Goal: Task Accomplishment & Management: Manage account settings

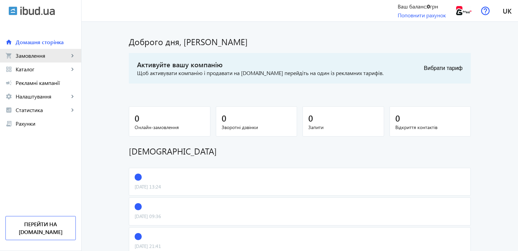
click at [44, 60] on link "shopping_cart Замовлення keyboard_arrow_right" at bounding box center [40, 56] width 81 height 14
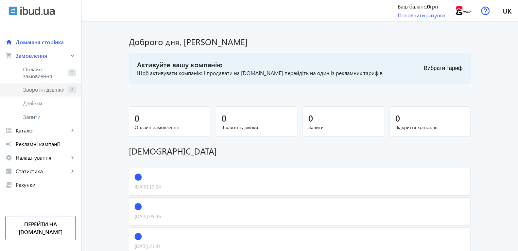
click at [37, 90] on span "Зворотні дзвінки" at bounding box center [44, 89] width 43 height 7
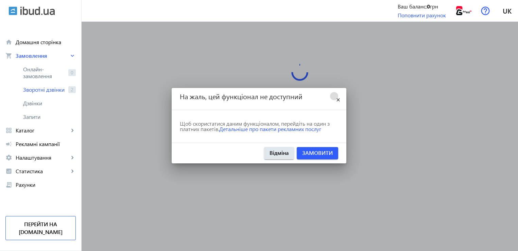
click at [338, 98] on mat-icon "close" at bounding box center [338, 100] width 8 height 8
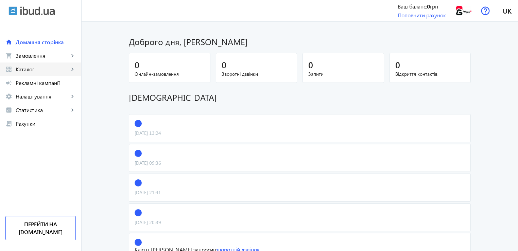
click at [41, 72] on span "Каталог" at bounding box center [42, 69] width 53 height 7
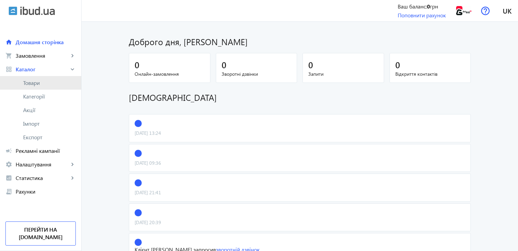
click at [33, 85] on span "Товари" at bounding box center [49, 83] width 53 height 7
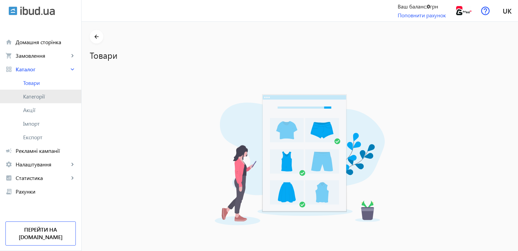
click at [38, 100] on link "Категорії" at bounding box center [40, 97] width 81 height 14
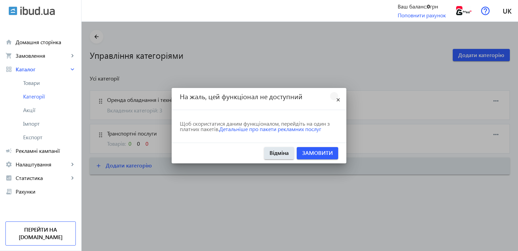
click at [338, 99] on mat-icon "close" at bounding box center [338, 100] width 8 height 8
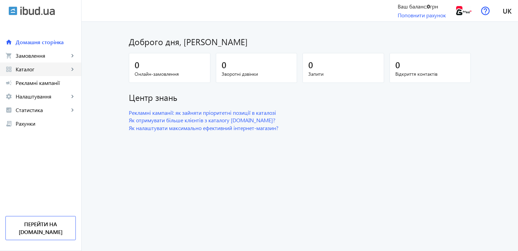
click at [38, 72] on span "Каталог" at bounding box center [42, 69] width 53 height 7
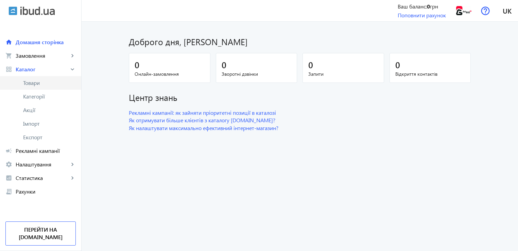
click at [32, 84] on span "Товари" at bounding box center [49, 83] width 53 height 7
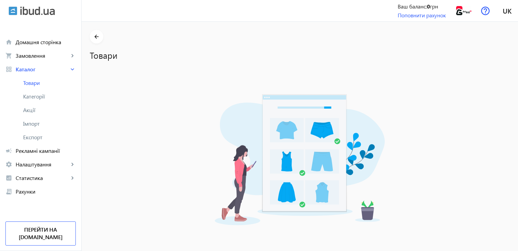
scroll to position [58, 0]
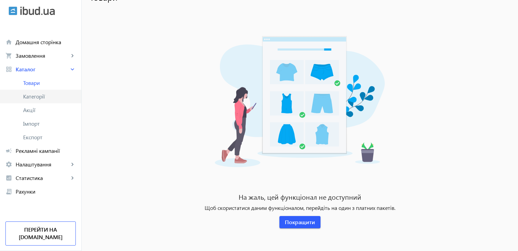
click at [47, 95] on span "Категорії" at bounding box center [49, 96] width 53 height 7
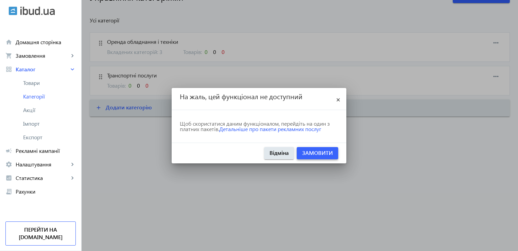
click at [316, 153] on link "Замовити" at bounding box center [317, 152] width 31 height 7
click at [339, 99] on mat-icon "close" at bounding box center [338, 100] width 8 height 8
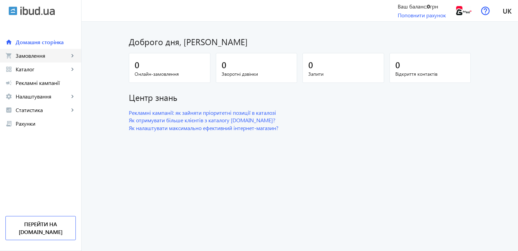
click at [34, 57] on span "Замовлення" at bounding box center [42, 55] width 53 height 7
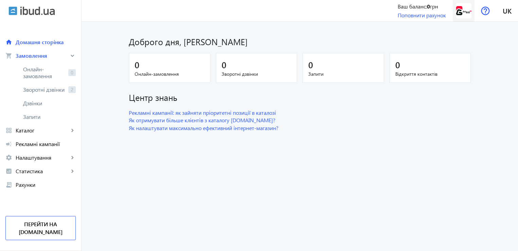
click at [465, 11] on img at bounding box center [463, 10] width 15 height 15
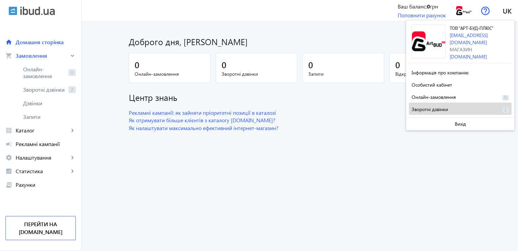
click at [427, 106] on span "Зворотні дзвінки" at bounding box center [430, 109] width 36 height 6
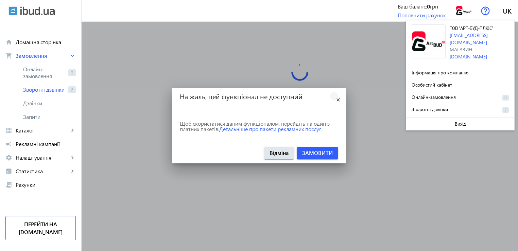
click at [337, 97] on mat-icon "close" at bounding box center [338, 100] width 8 height 8
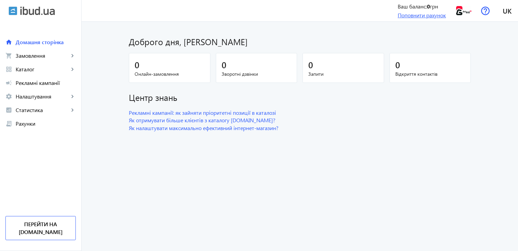
click at [428, 15] on link "Поповнити рахунок" at bounding box center [422, 15] width 48 height 7
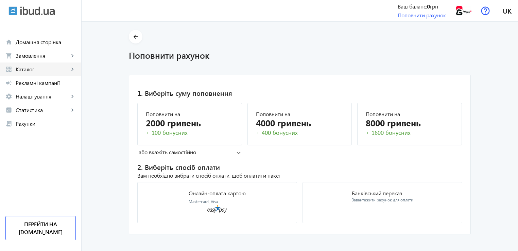
click at [38, 69] on span "Каталог" at bounding box center [42, 69] width 53 height 7
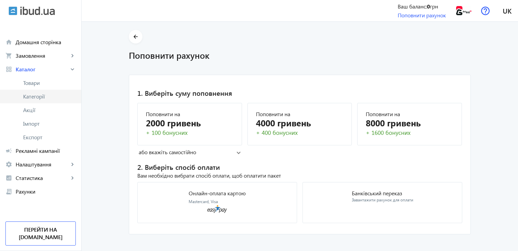
click at [37, 101] on link "Категорії" at bounding box center [40, 97] width 81 height 14
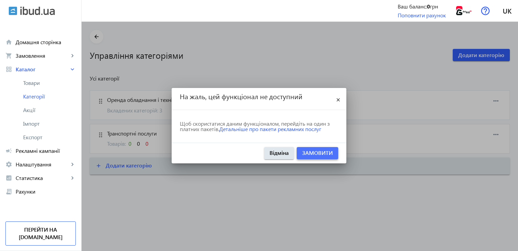
click at [317, 154] on link "Замовити" at bounding box center [317, 152] width 31 height 7
click at [339, 101] on mat-icon "close" at bounding box center [338, 100] width 8 height 8
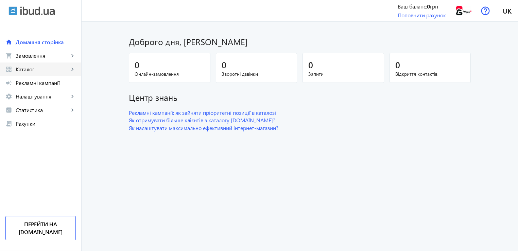
click at [36, 67] on span "Каталог" at bounding box center [42, 69] width 53 height 7
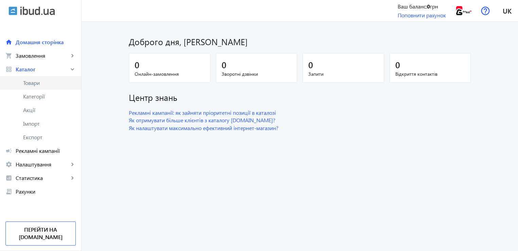
click at [41, 84] on span "Товари" at bounding box center [49, 83] width 53 height 7
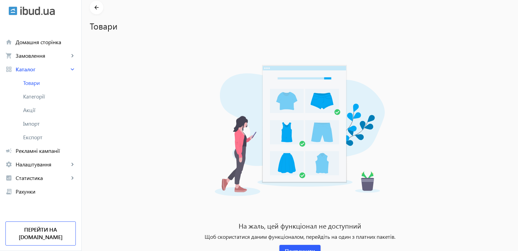
scroll to position [58, 0]
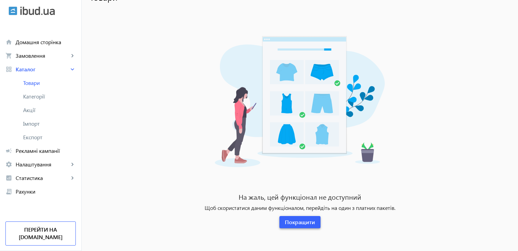
click at [302, 228] on span "button" at bounding box center [300, 222] width 41 height 16
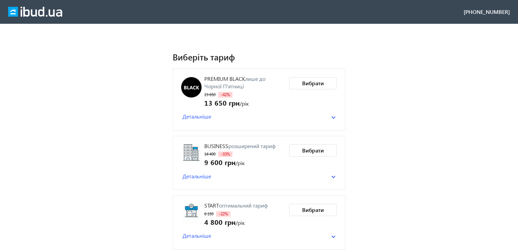
click at [193, 119] on span "Детальніше" at bounding box center [197, 116] width 29 height 7
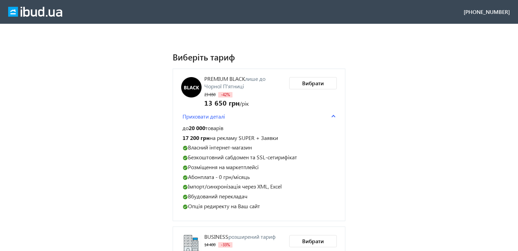
click at [193, 119] on span "Приховати деталі" at bounding box center [204, 116] width 43 height 7
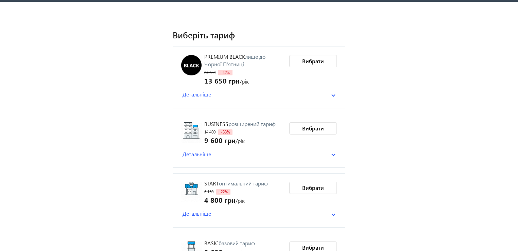
scroll to position [34, 0]
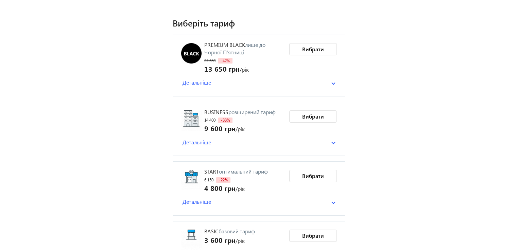
click at [191, 139] on span "Детальніше" at bounding box center [197, 142] width 29 height 7
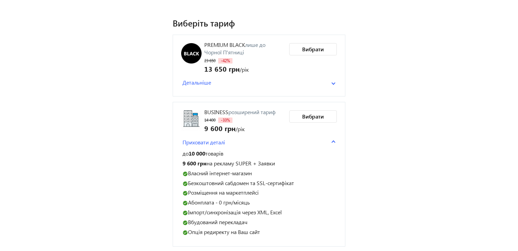
click at [191, 139] on span "Приховати деталі" at bounding box center [204, 142] width 43 height 7
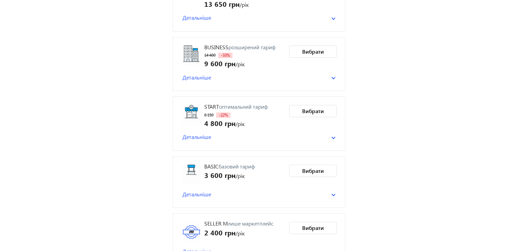
scroll to position [117, 0]
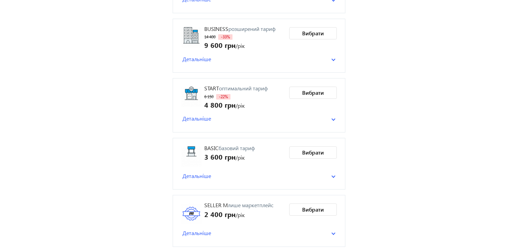
click at [197, 120] on span "Детальніше" at bounding box center [197, 118] width 29 height 7
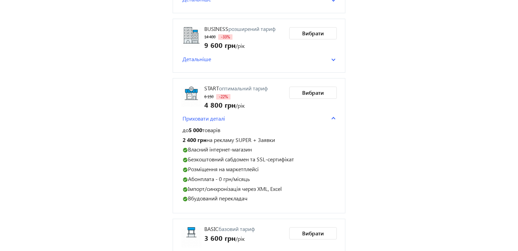
click at [197, 119] on span "Приховати деталі" at bounding box center [204, 118] width 43 height 7
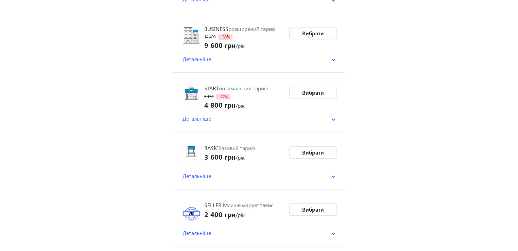
click at [203, 174] on span "Детальніше" at bounding box center [197, 175] width 29 height 7
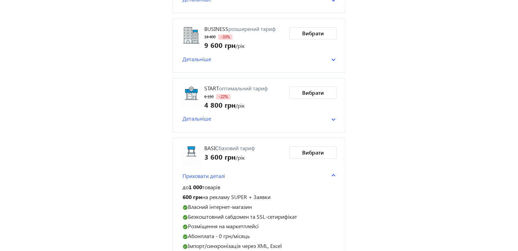
click at [203, 174] on span "Приховати деталі" at bounding box center [204, 175] width 43 height 7
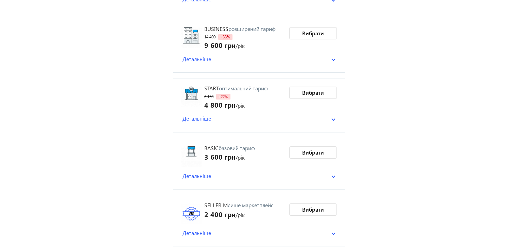
click at [204, 230] on span "Детальніше" at bounding box center [197, 233] width 29 height 7
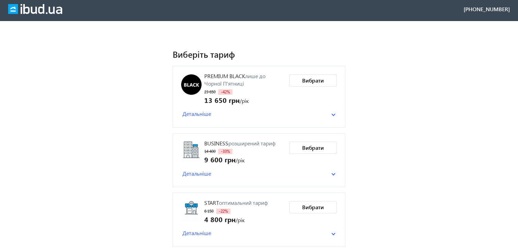
scroll to position [0, 0]
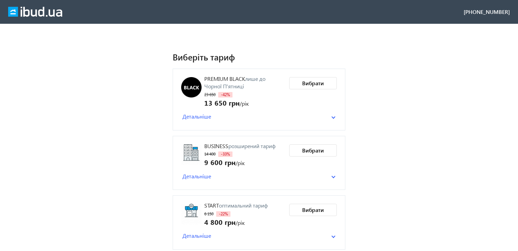
click at [205, 119] on span "Детальніше" at bounding box center [197, 116] width 29 height 7
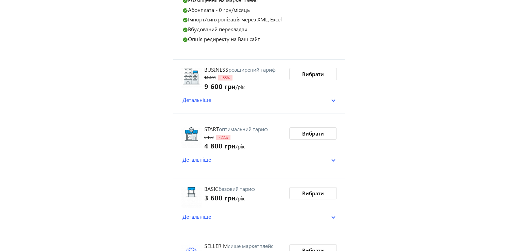
scroll to position [204, 0]
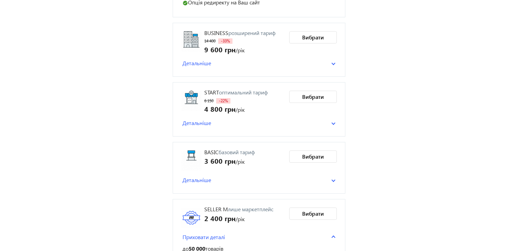
click at [202, 179] on span "Детальніше" at bounding box center [197, 179] width 29 height 7
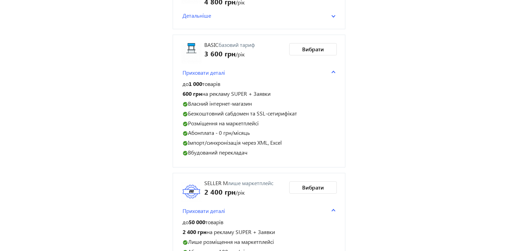
scroll to position [351, 0]
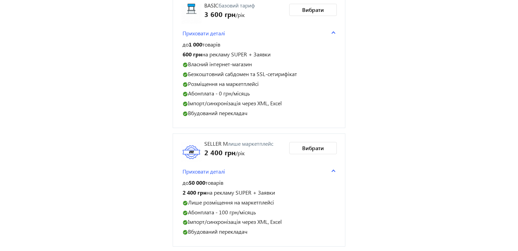
click at [208, 173] on span "Приховати деталі" at bounding box center [204, 171] width 43 height 7
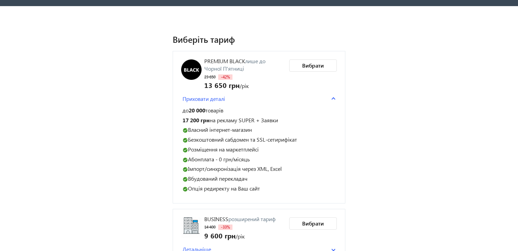
scroll to position [0, 0]
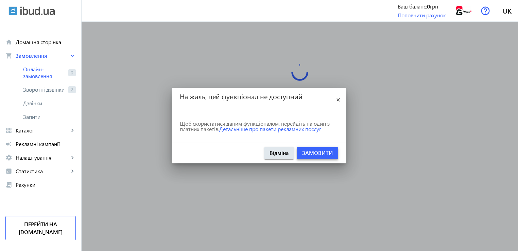
click at [316, 156] on link "Замовити" at bounding box center [317, 152] width 31 height 7
click at [39, 172] on span "Статистика" at bounding box center [42, 171] width 53 height 7
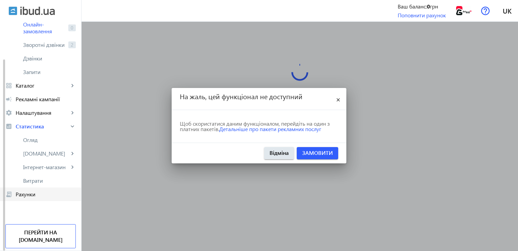
click at [44, 193] on span "Рахунки" at bounding box center [46, 194] width 60 height 7
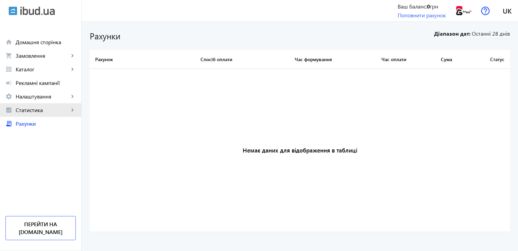
click at [44, 109] on span "Статистика" at bounding box center [42, 110] width 53 height 7
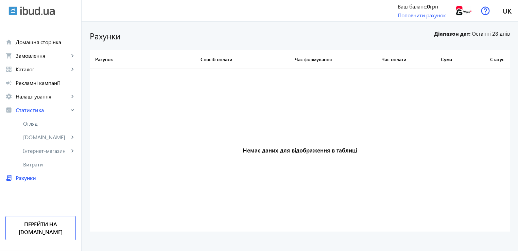
click at [494, 34] on span "Останні 28 днів" at bounding box center [491, 34] width 38 height 9
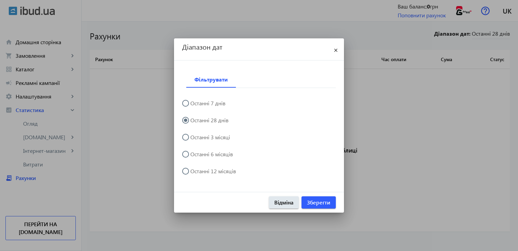
click at [220, 172] on label "Останні 12 місяців" at bounding box center [212, 171] width 47 height 5
click at [196, 172] on input "Останні 12 місяців" at bounding box center [189, 175] width 14 height 14
radio input "true"
click at [323, 202] on span "Зберегти" at bounding box center [318, 202] width 23 height 7
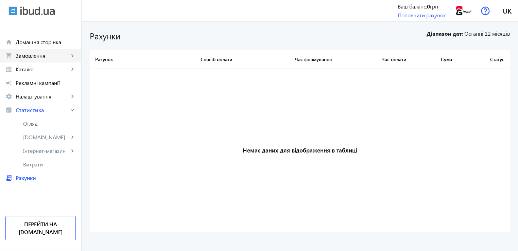
click at [37, 58] on span "Замовлення" at bounding box center [42, 55] width 53 height 7
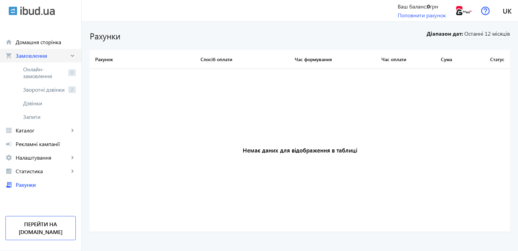
click at [39, 57] on span "Замовлення" at bounding box center [42, 55] width 53 height 7
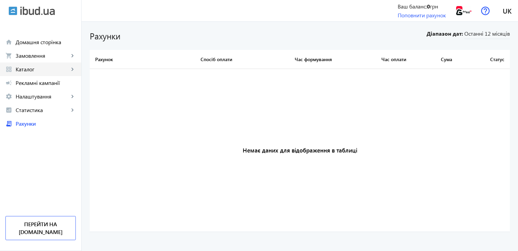
click at [36, 70] on span "Каталог" at bounding box center [42, 69] width 53 height 7
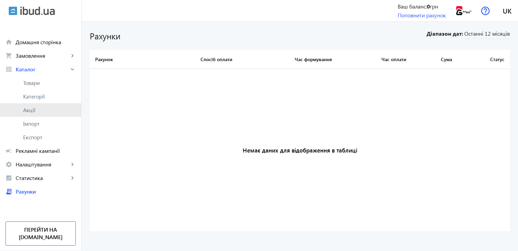
click at [34, 115] on link "Акції" at bounding box center [40, 110] width 81 height 14
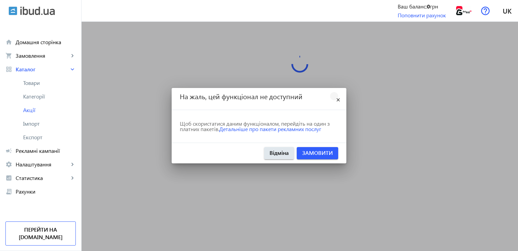
click at [339, 99] on mat-icon "close" at bounding box center [338, 100] width 8 height 8
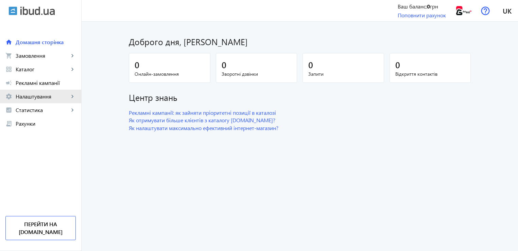
click at [33, 96] on span "Налаштування" at bounding box center [42, 96] width 53 height 7
